Goal: Information Seeking & Learning: Learn about a topic

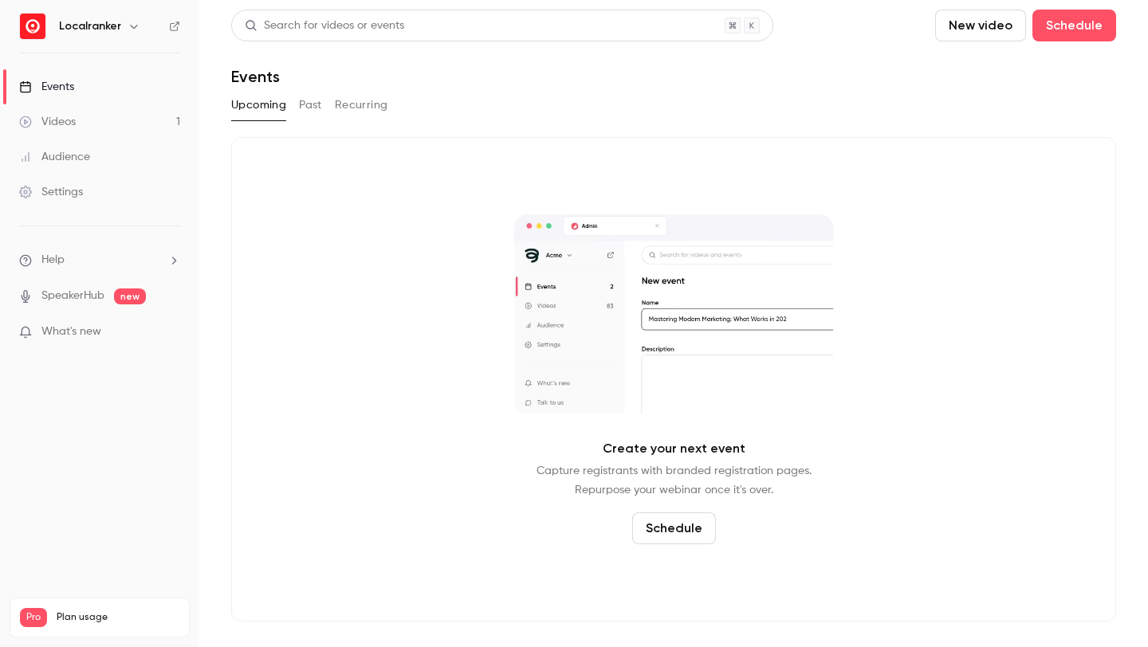
click at [117, 120] on link "Videos 1" at bounding box center [99, 121] width 199 height 35
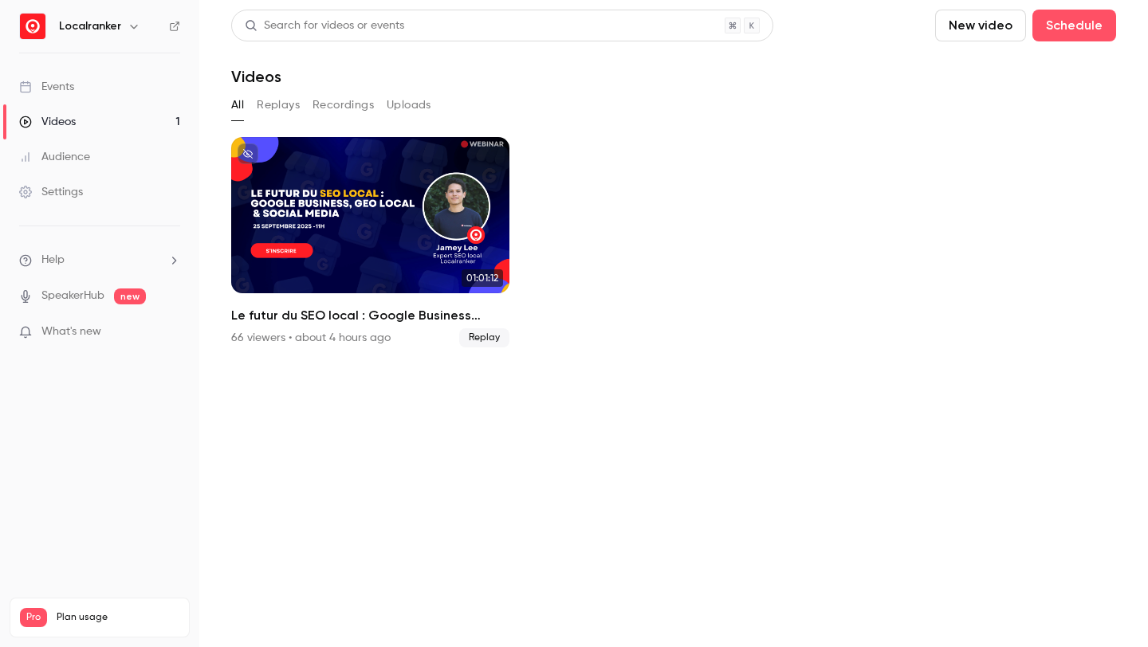
click at [293, 104] on button "Replays" at bounding box center [278, 105] width 43 height 26
click at [330, 104] on button "Recordings" at bounding box center [342, 105] width 61 height 26
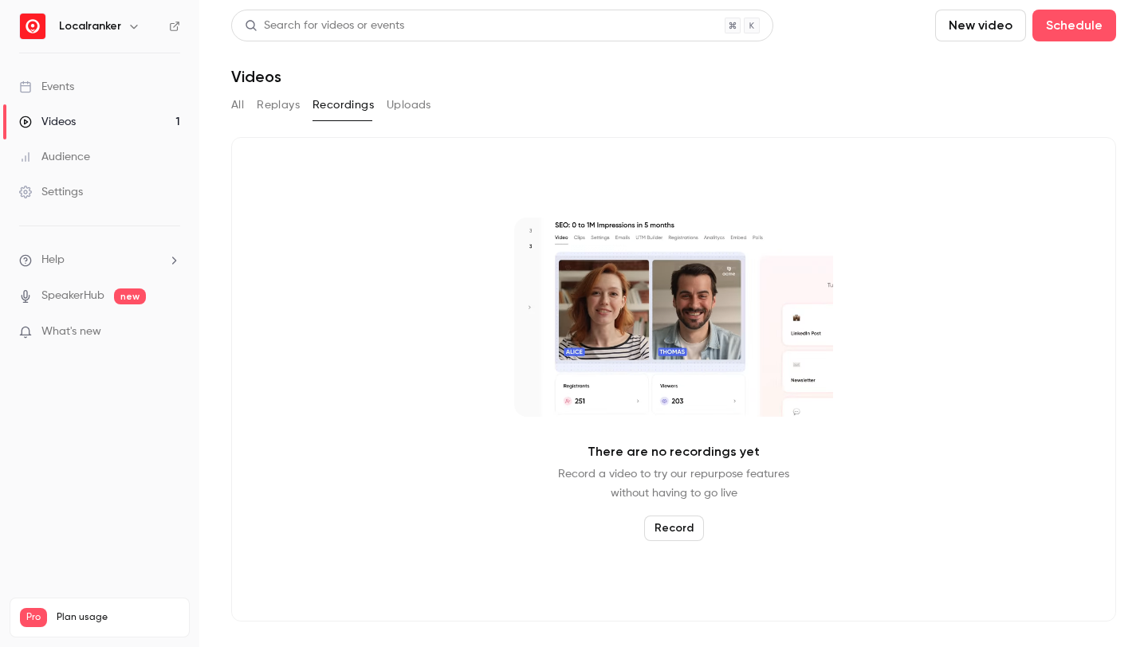
click at [243, 100] on button "All" at bounding box center [237, 105] width 13 height 26
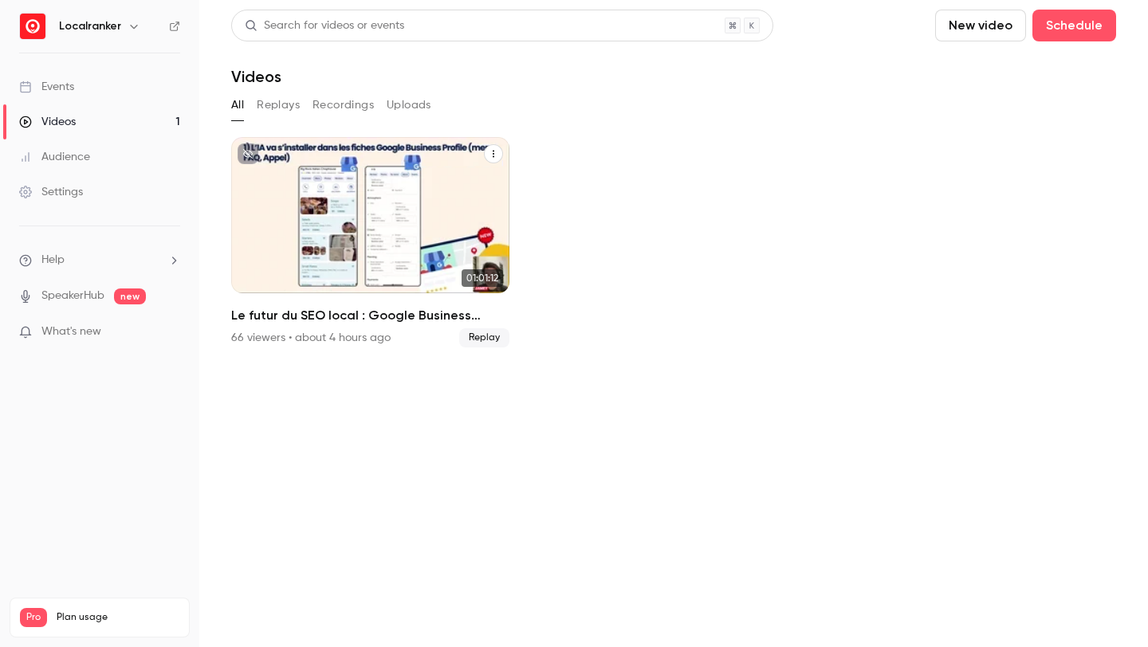
click at [371, 179] on div "Le futur du SEO local : Google Business Profile, GEO & Social media" at bounding box center [370, 215] width 278 height 156
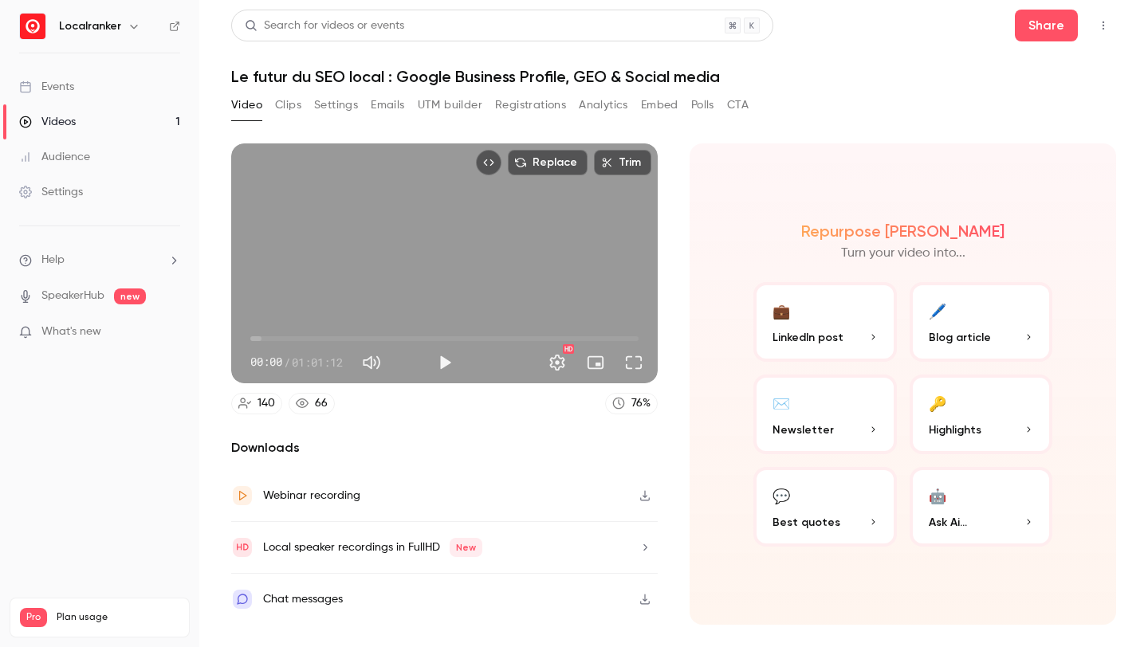
click at [606, 102] on button "Analytics" at bounding box center [603, 105] width 49 height 26
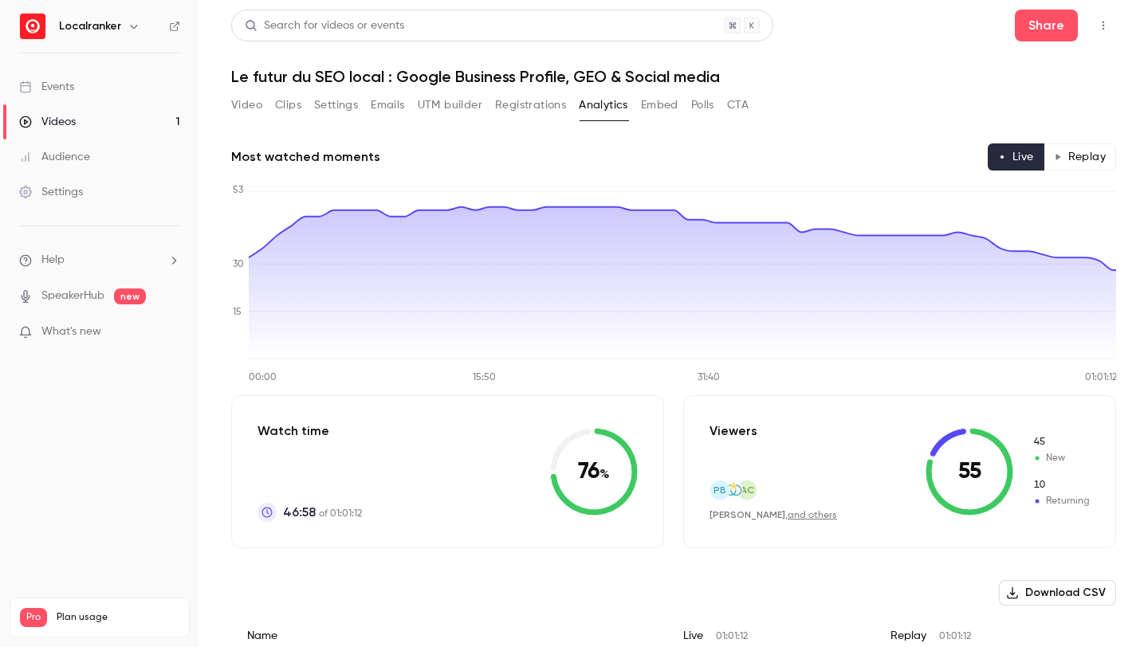
click at [1086, 154] on button "Replay" at bounding box center [1079, 156] width 73 height 27
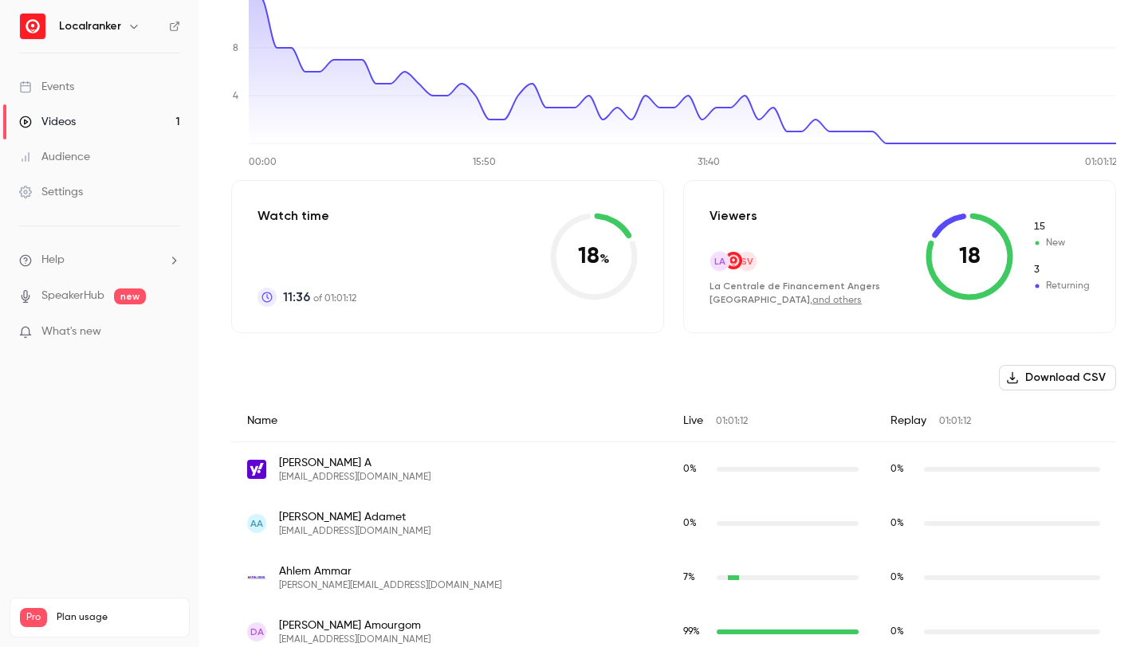
scroll to position [176, 0]
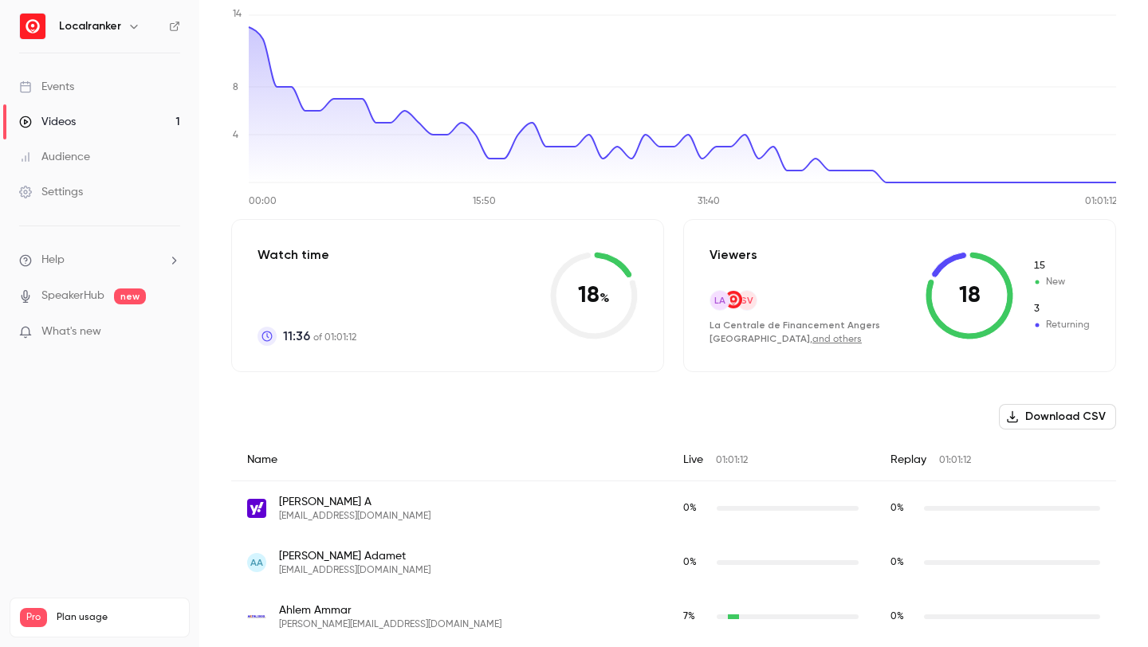
click at [812, 342] on link "and others" at bounding box center [836, 340] width 49 height 10
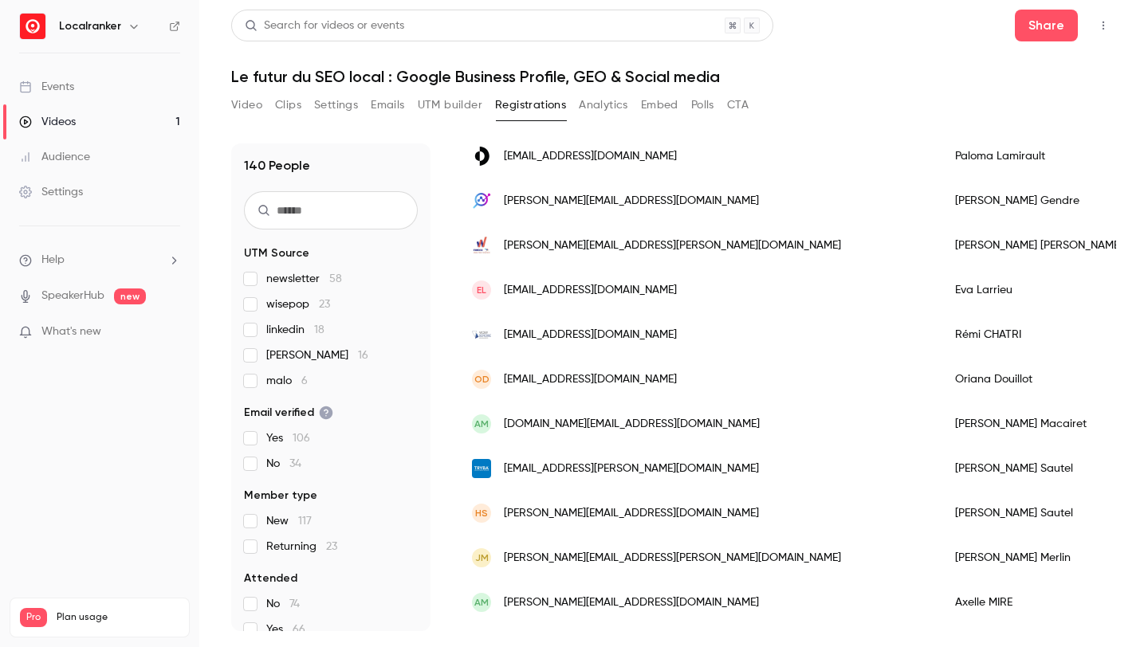
scroll to position [1896, 0]
